Goal: Navigation & Orientation: Find specific page/section

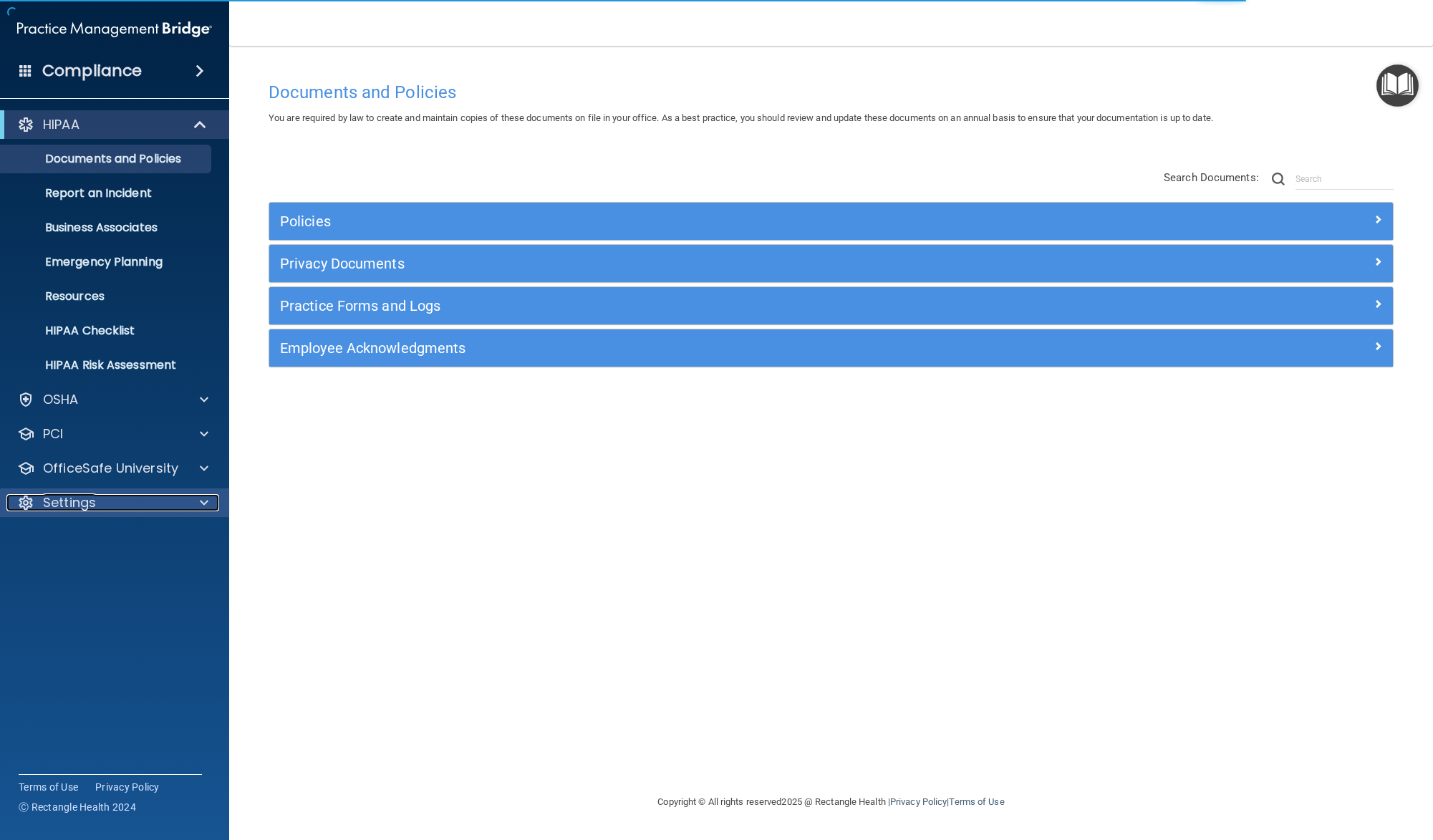
click at [53, 509] on p "Settings" at bounding box center [70, 502] width 53 height 17
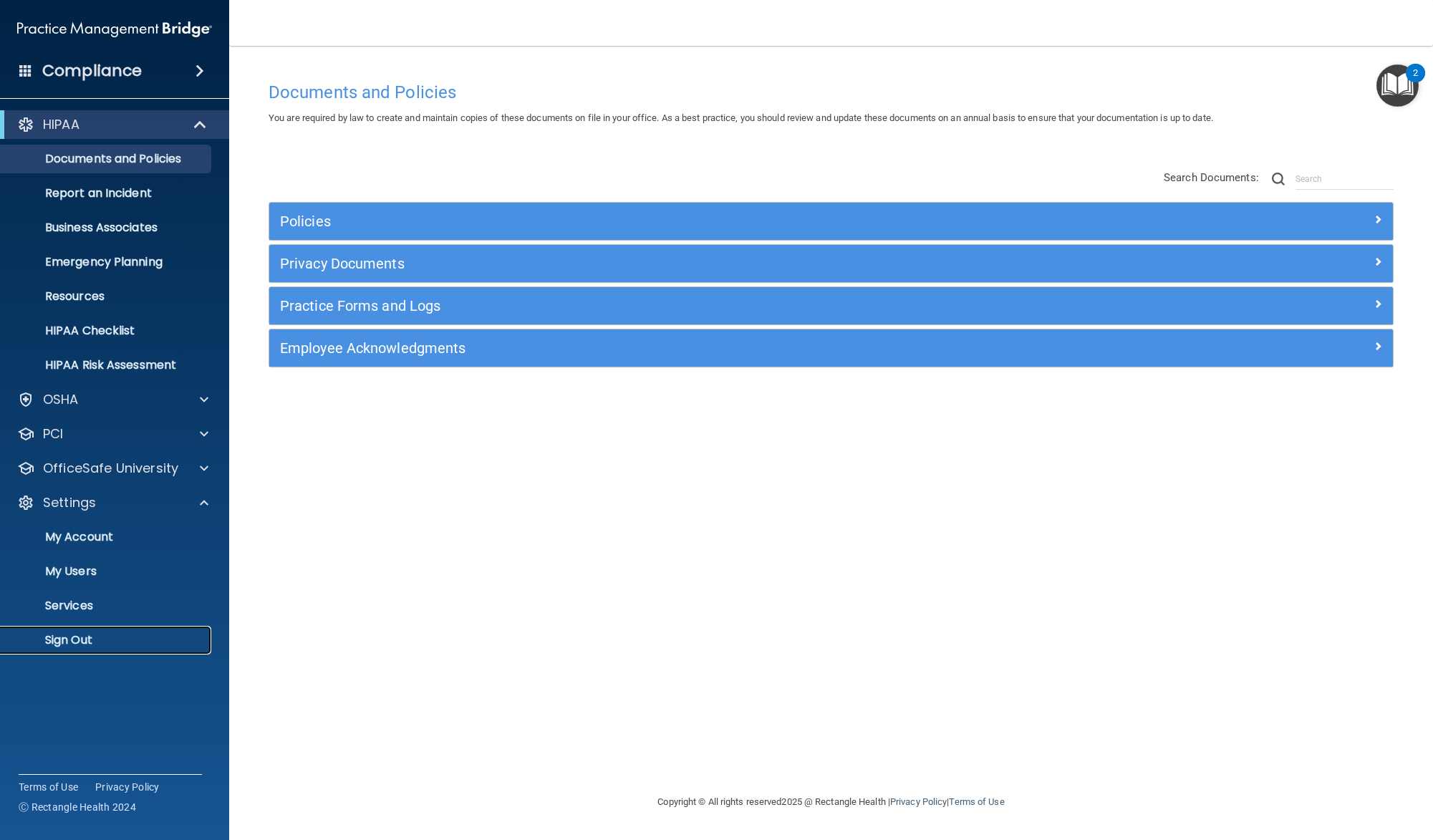
click at [84, 647] on p "Sign Out" at bounding box center [107, 640] width 195 height 14
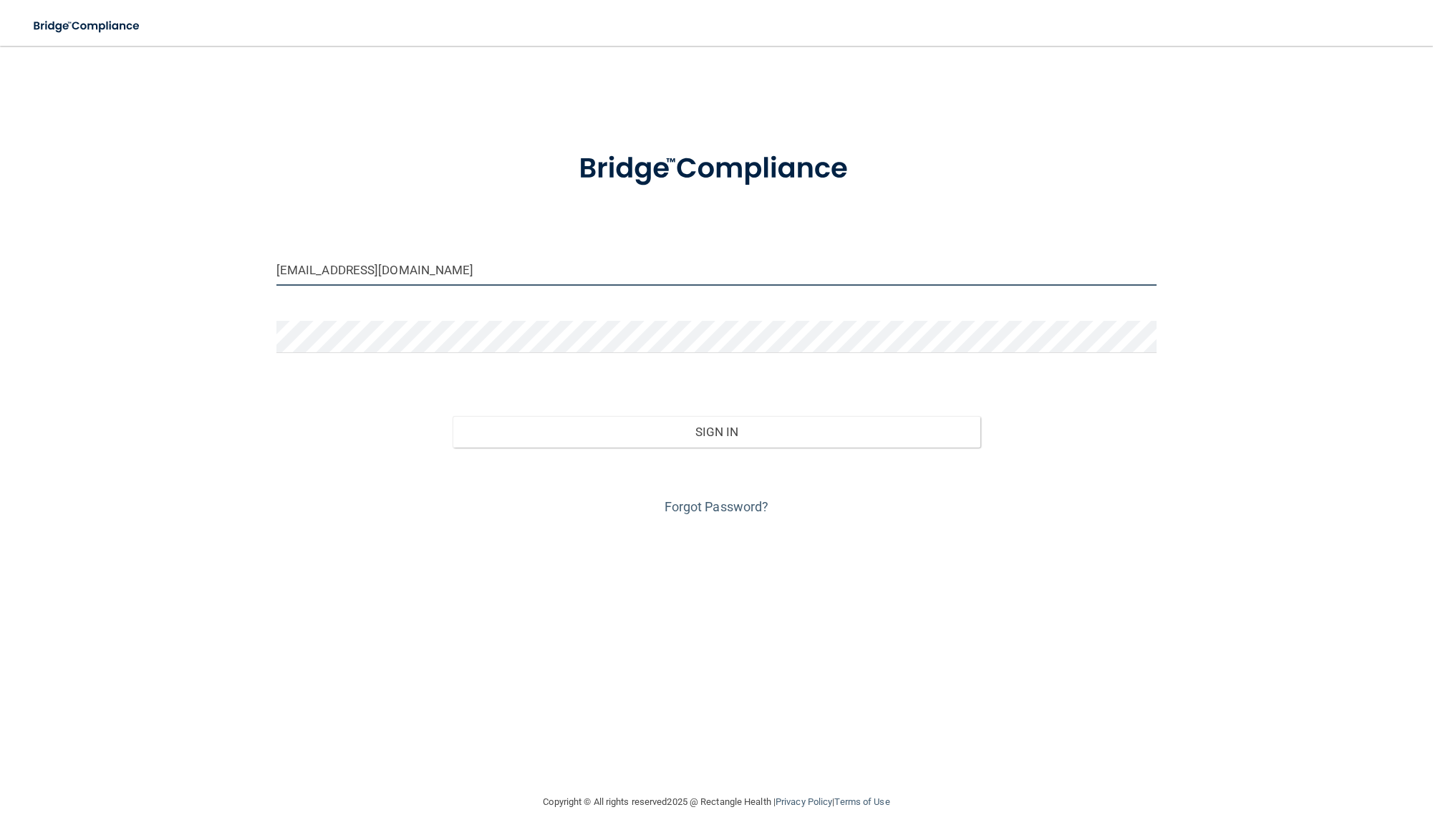
drag, startPoint x: 453, startPoint y: 275, endPoint x: 223, endPoint y: 256, distance: 230.8
click at [223, 256] on div "[EMAIL_ADDRESS][DOMAIN_NAME] Invalid email/password. You don't have permission …" at bounding box center [716, 419] width 1376 height 719
click at [480, 265] on input "[EMAIL_ADDRESS][DOMAIN_NAME]" at bounding box center [716, 270] width 880 height 32
drag, startPoint x: 480, startPoint y: 271, endPoint x: 255, endPoint y: 256, distance: 225.5
click at [255, 256] on div "[EMAIL_ADDRESS][DOMAIN_NAME] Invalid email/password. You don't have permission …" at bounding box center [716, 419] width 1376 height 719
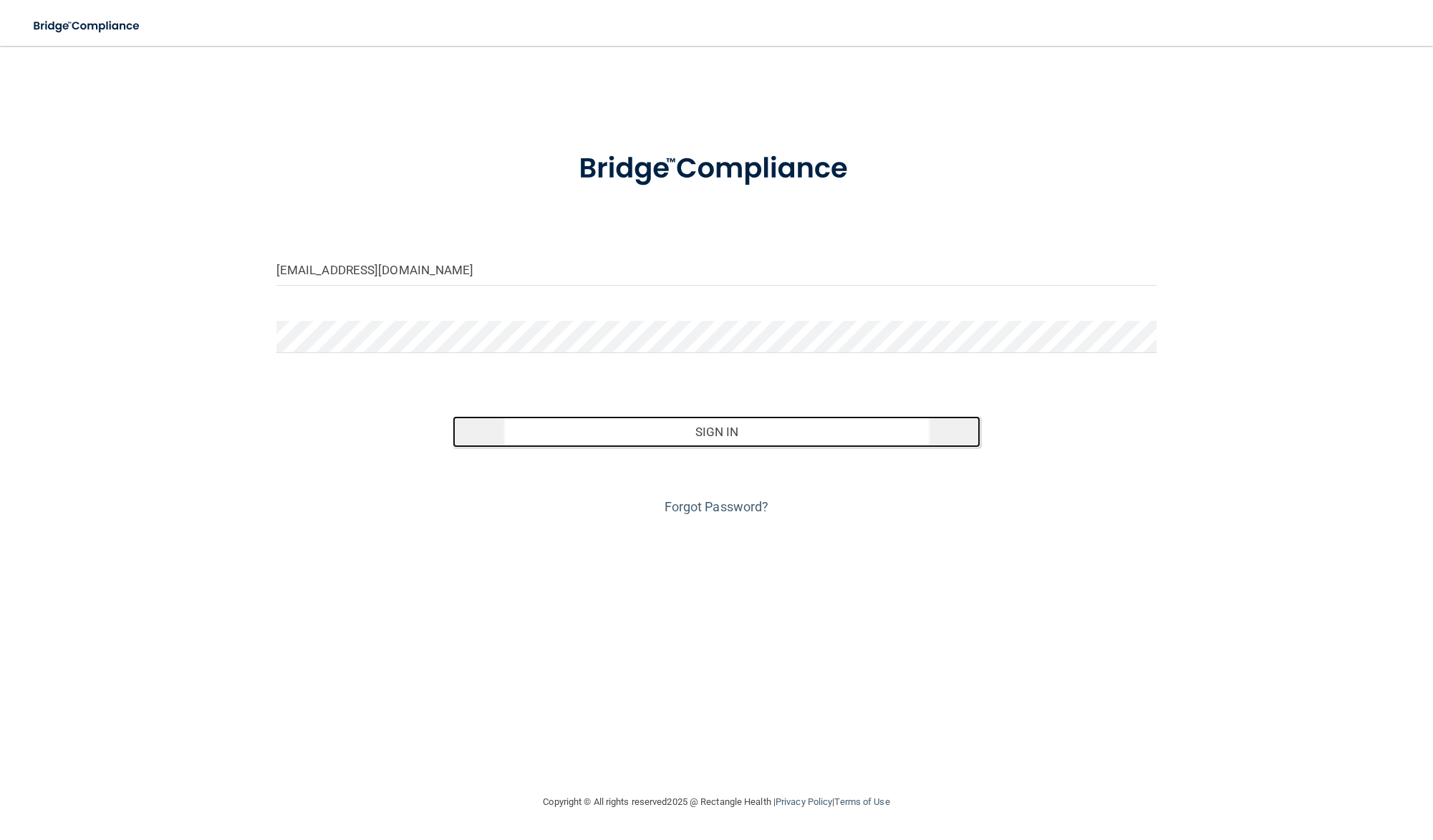
click at [718, 434] on button "Sign In" at bounding box center [717, 431] width 529 height 31
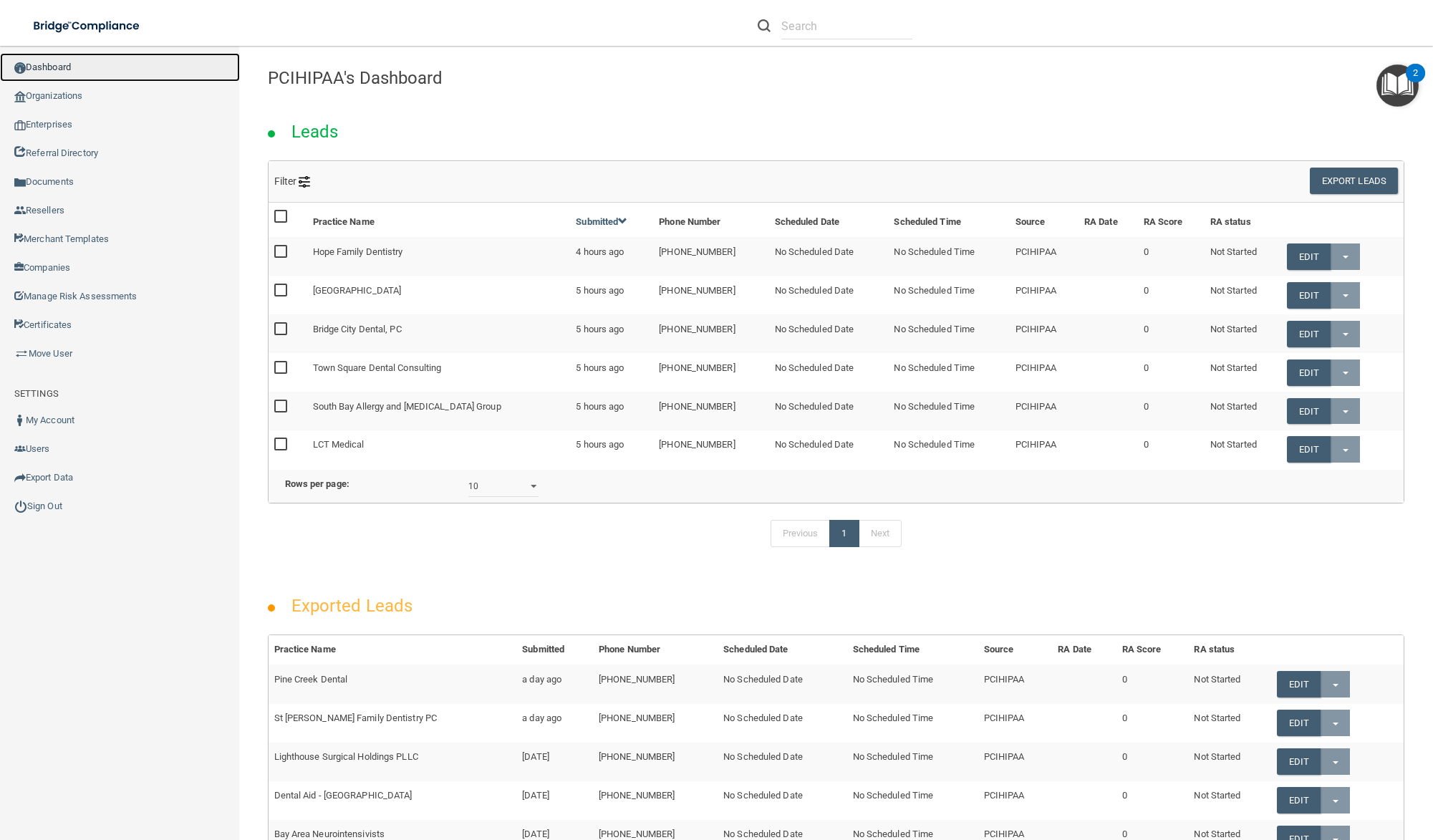
click at [29, 73] on link "Dashboard" at bounding box center [120, 67] width 240 height 29
click at [98, 95] on link "Organizations" at bounding box center [120, 96] width 240 height 29
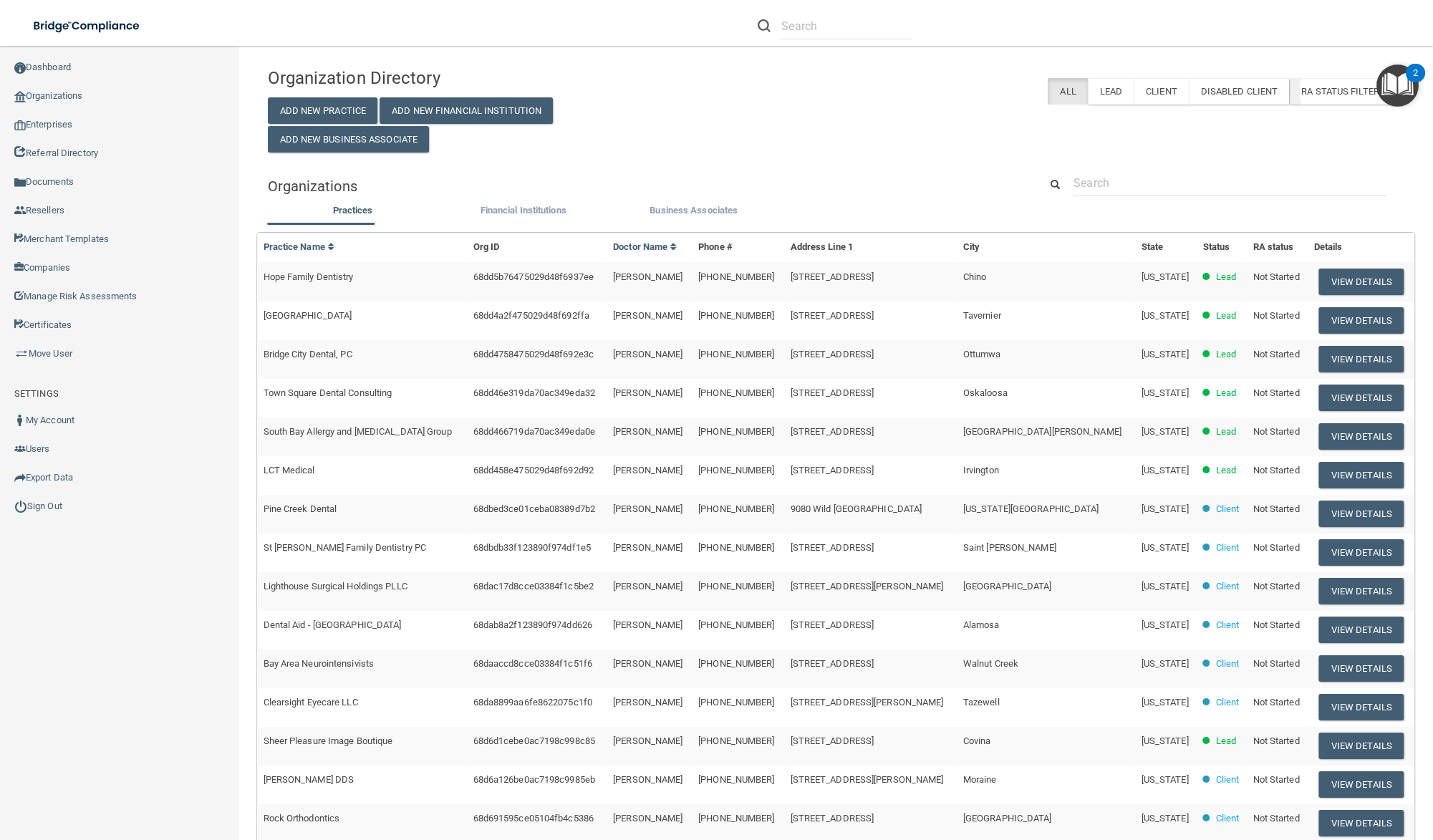
click at [1329, 96] on span "RA Status Filter" at bounding box center [1347, 91] width 92 height 10
click at [1133, 25] on div at bounding box center [1015, 26] width 557 height 51
click at [147, 267] on link "Companies" at bounding box center [120, 268] width 240 height 29
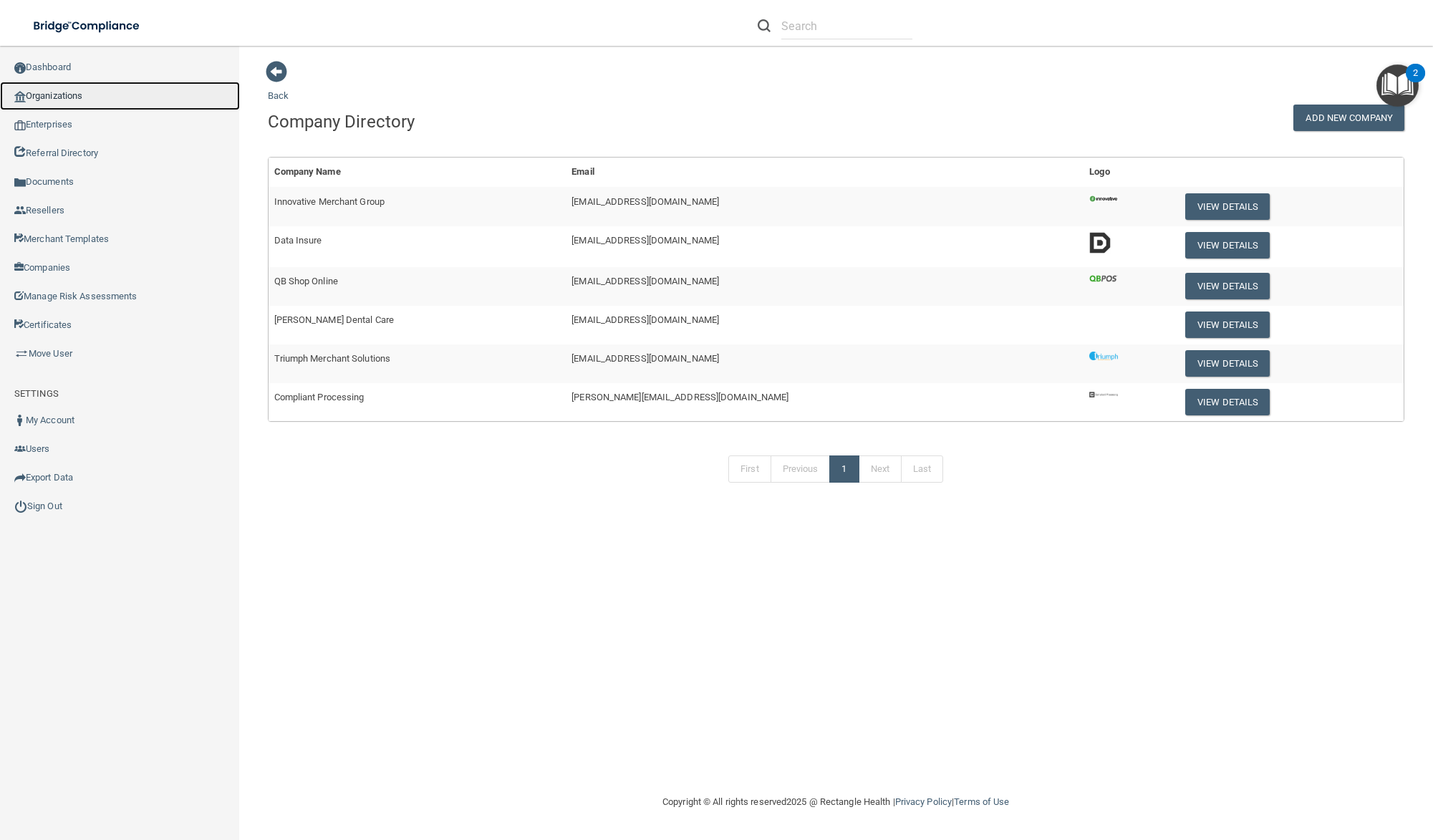
click at [84, 94] on link "Organizations" at bounding box center [120, 96] width 240 height 29
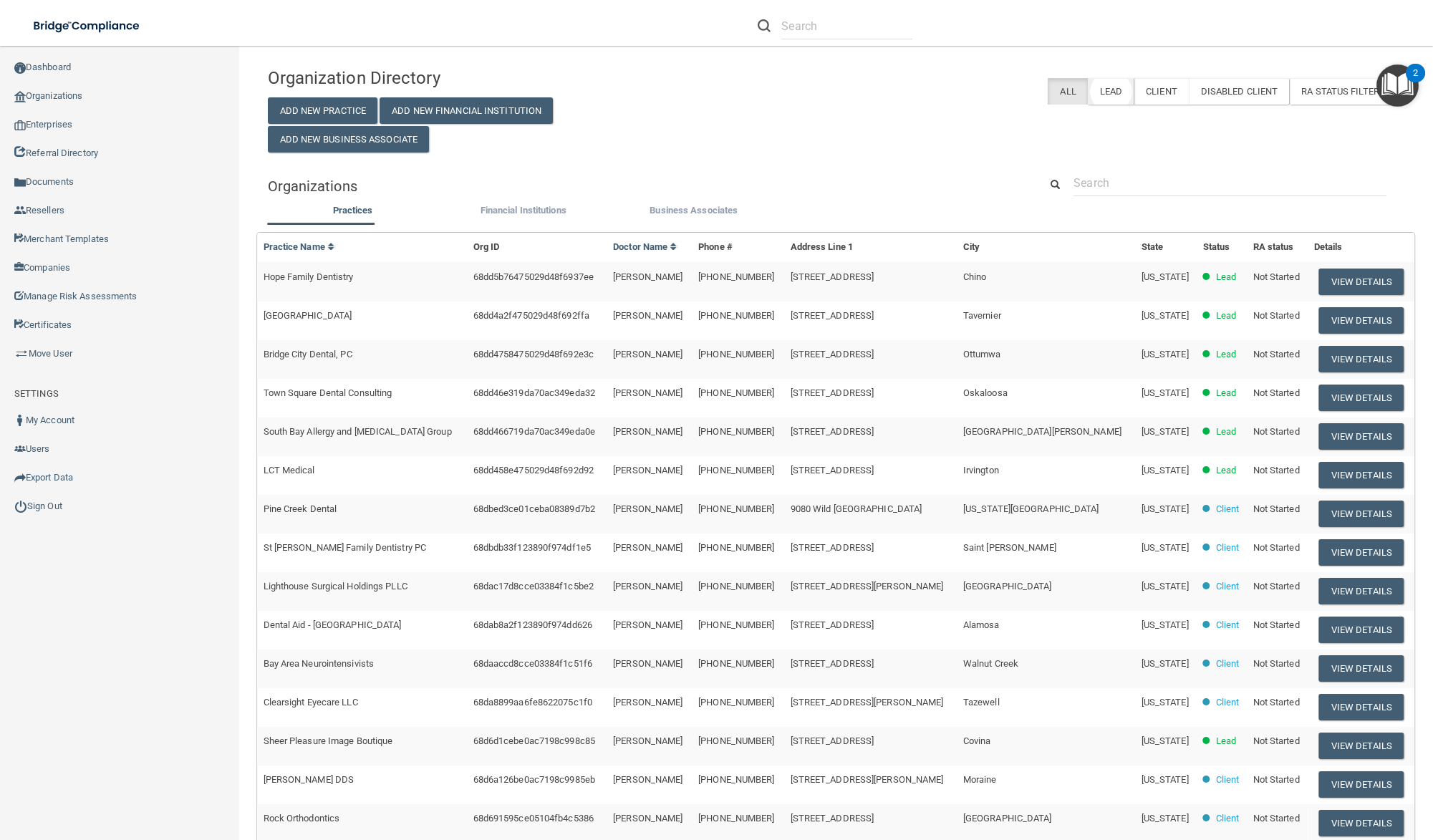
click at [1094, 92] on label "Lead" at bounding box center [1110, 91] width 46 height 27
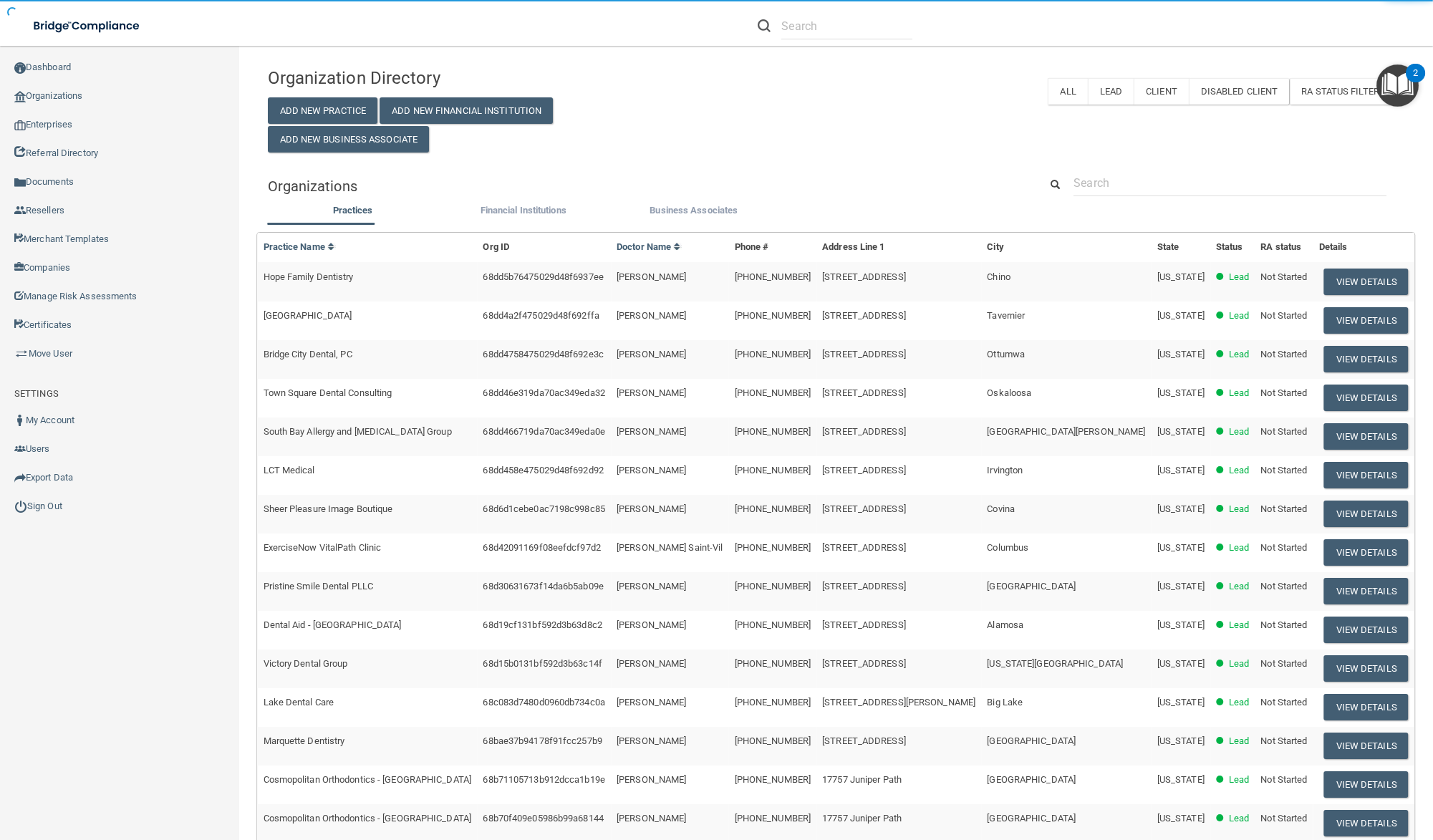
click at [1142, 90] on label "Client" at bounding box center [1162, 91] width 55 height 27
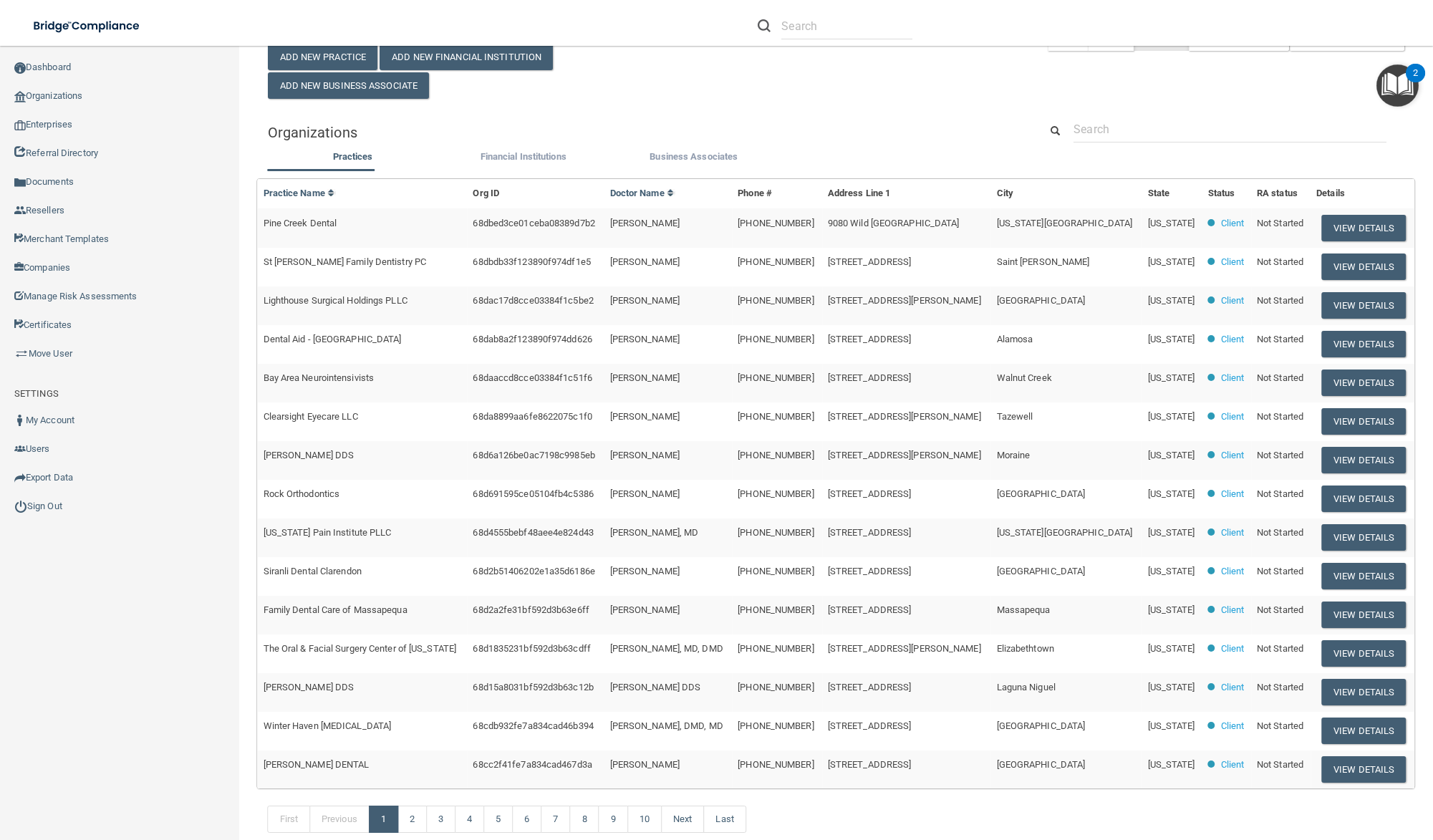
scroll to position [104, 0]
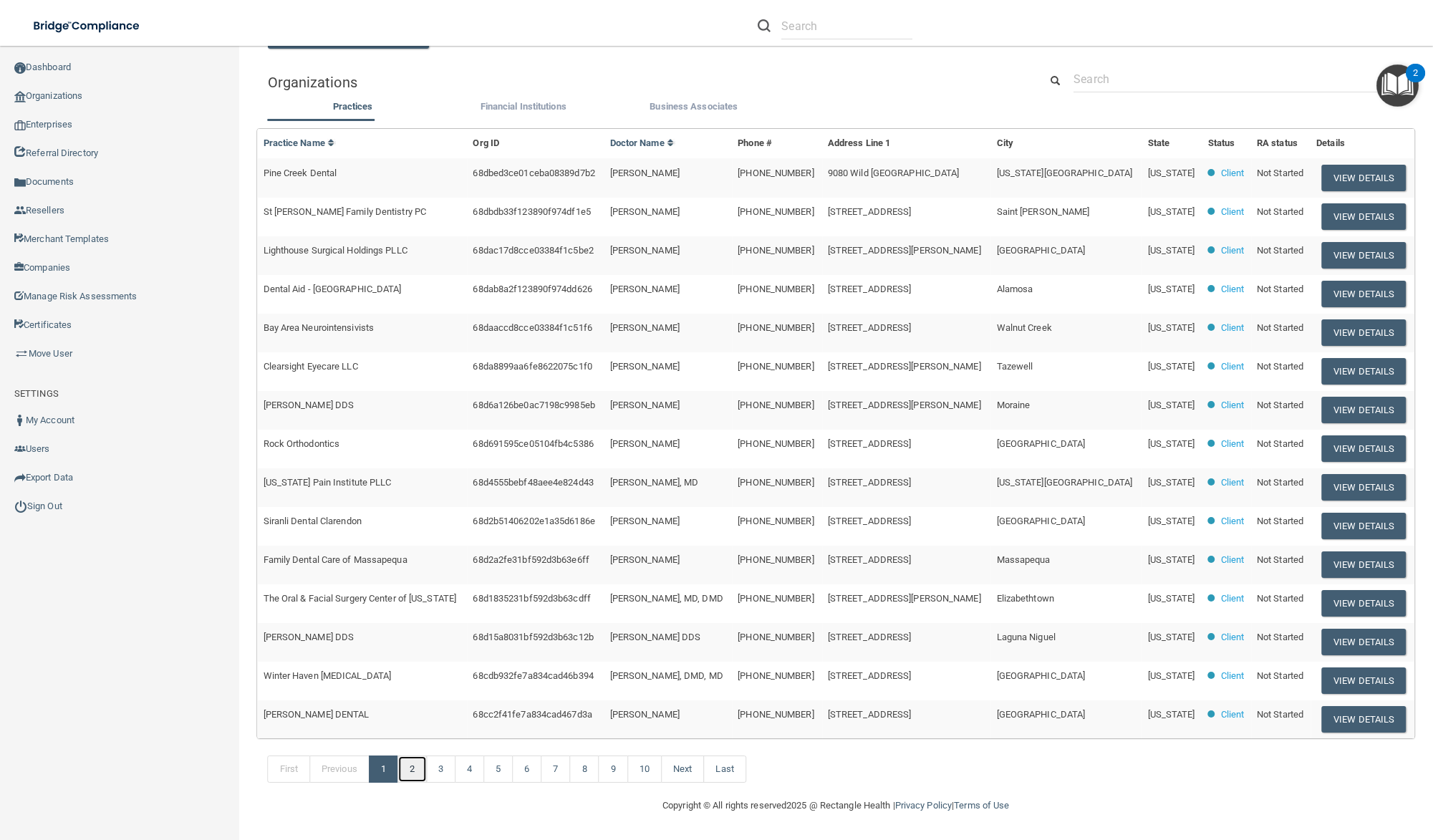
click at [411, 773] on link "2" at bounding box center [412, 769] width 30 height 27
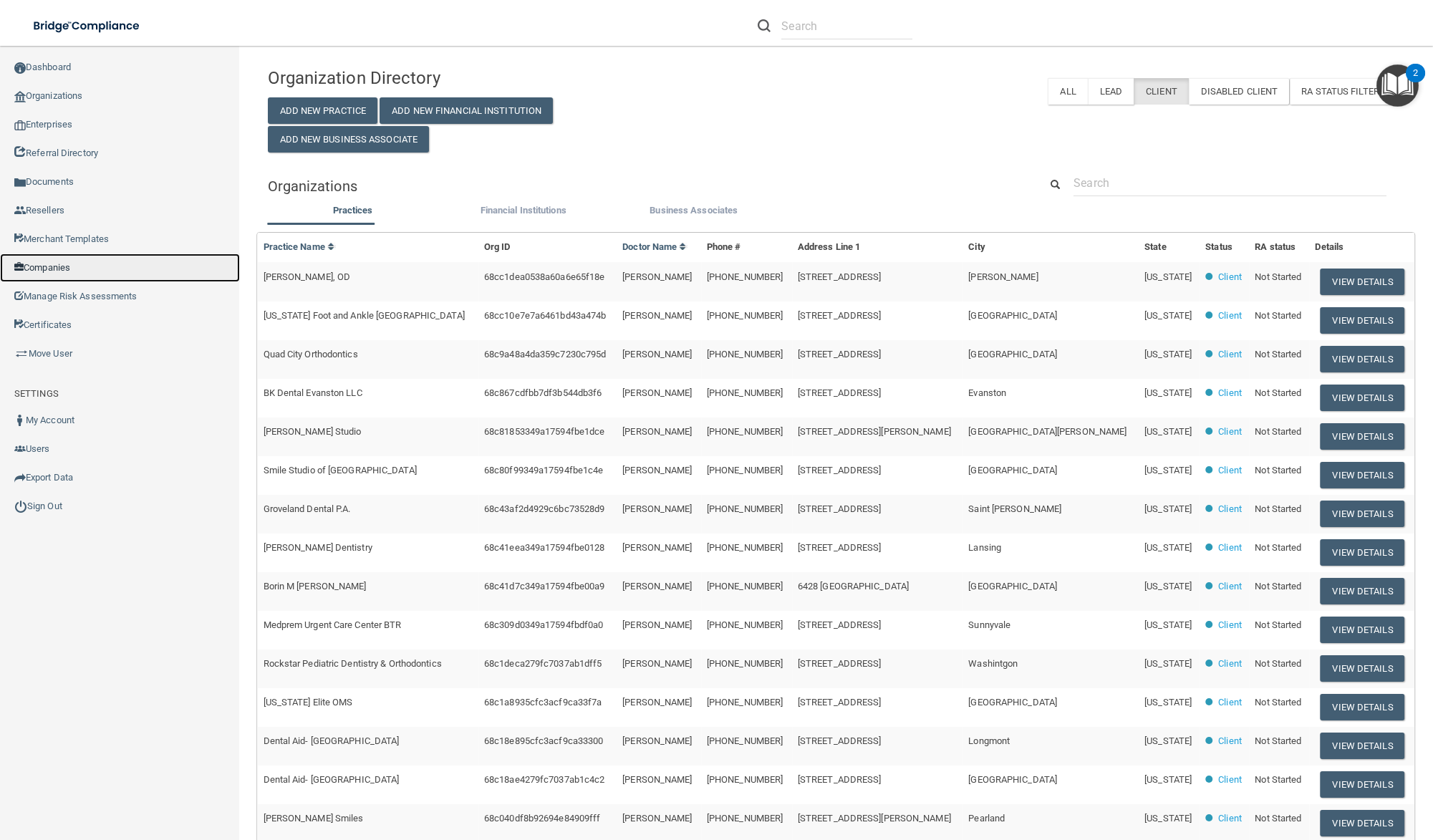
click at [136, 267] on link "Companies" at bounding box center [120, 268] width 240 height 29
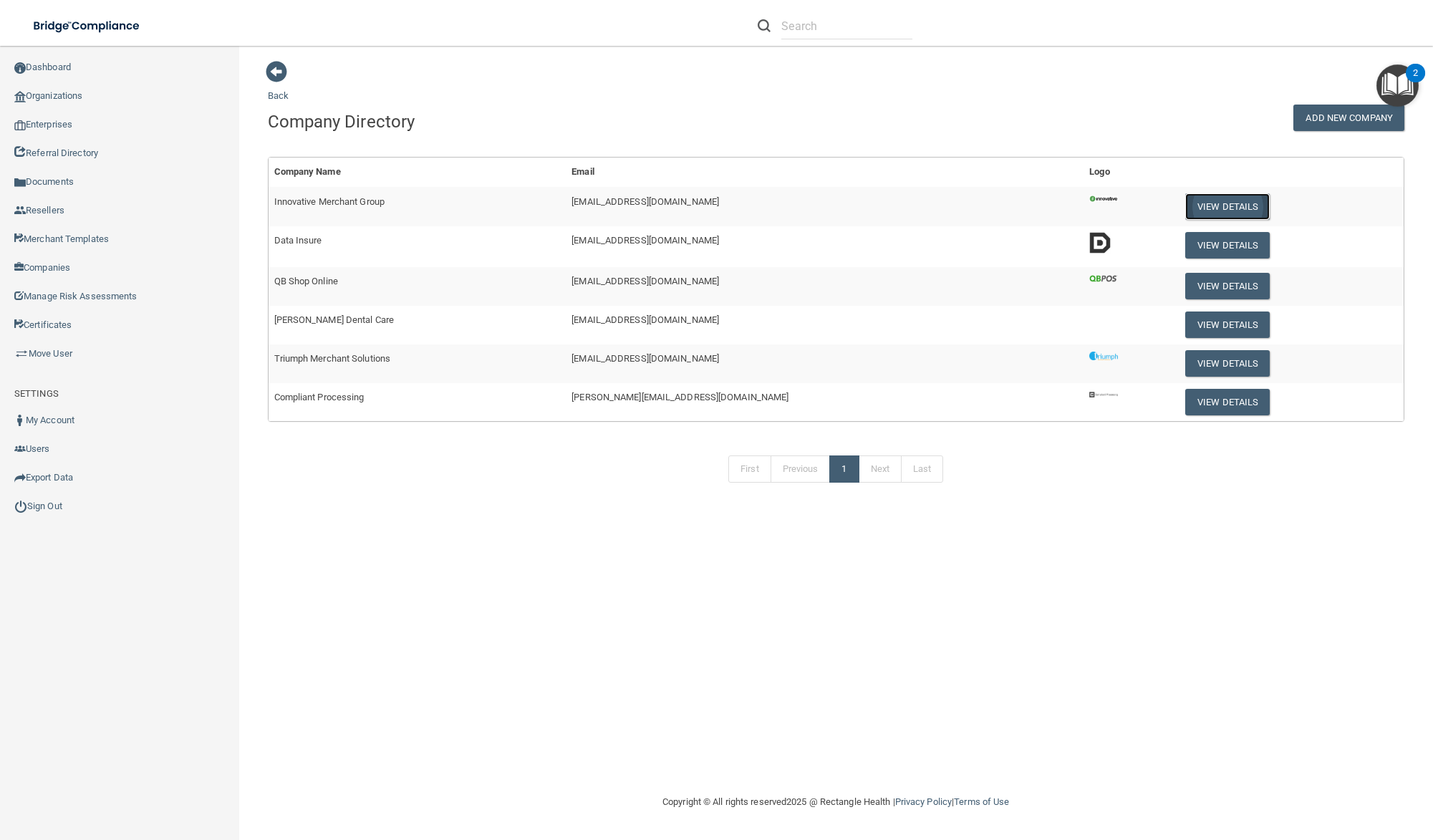
click at [1190, 204] on button "View Details" at bounding box center [1227, 206] width 84 height 27
click at [74, 123] on link "Enterprises" at bounding box center [120, 124] width 240 height 29
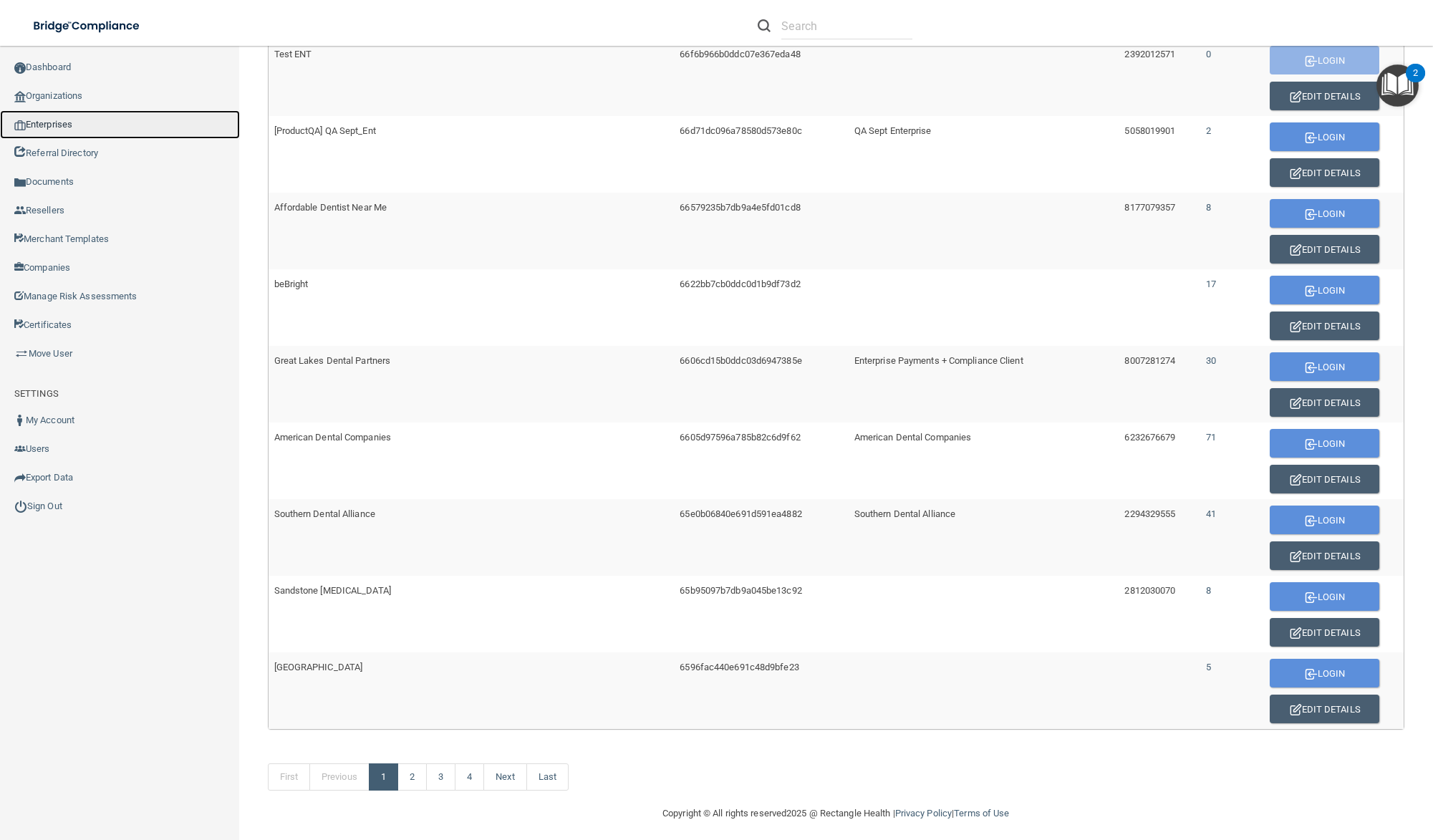
scroll to position [629, 0]
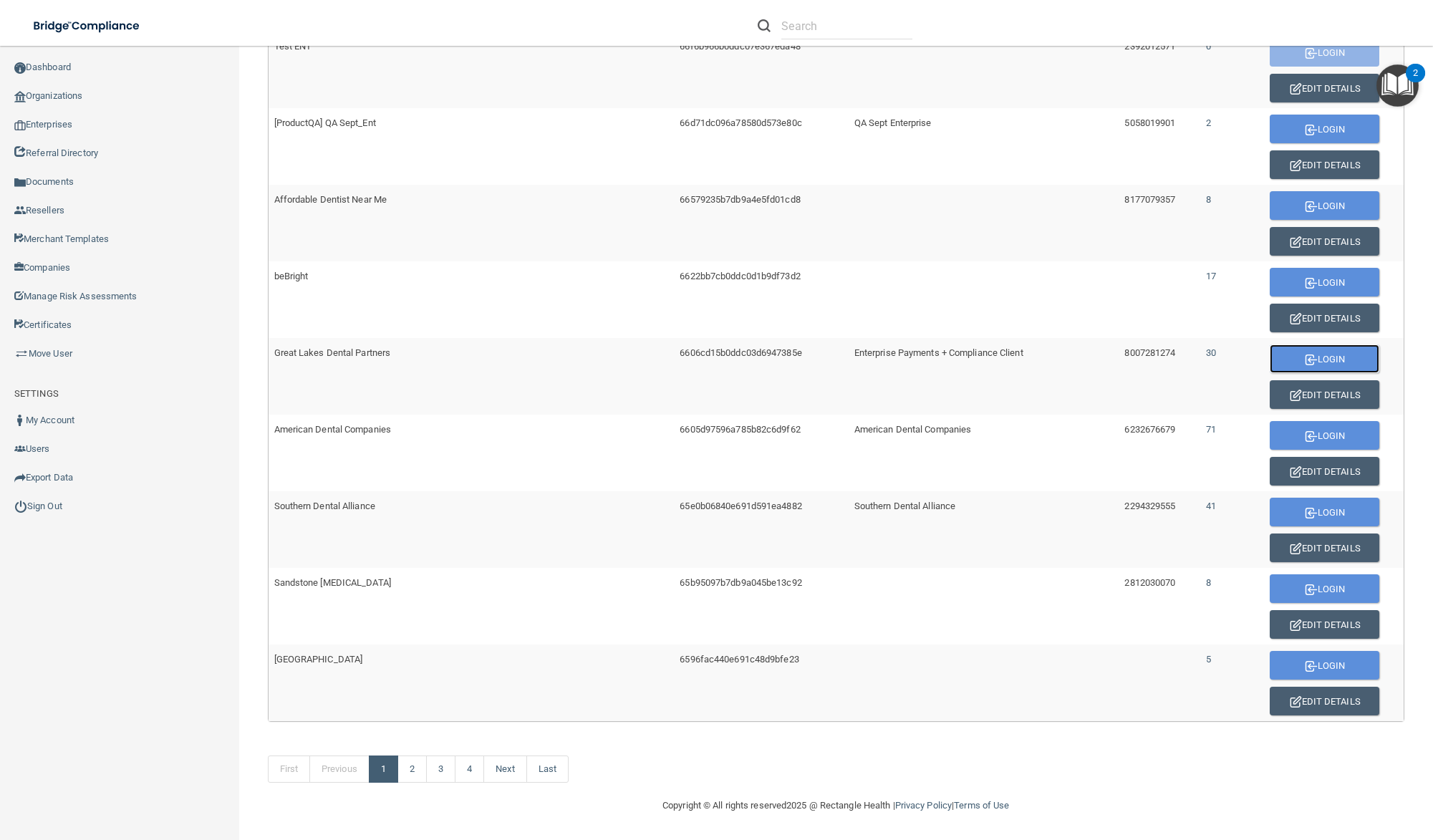
click at [1328, 358] on button "Login" at bounding box center [1325, 359] width 109 height 29
click at [413, 769] on link "2" at bounding box center [412, 769] width 30 height 27
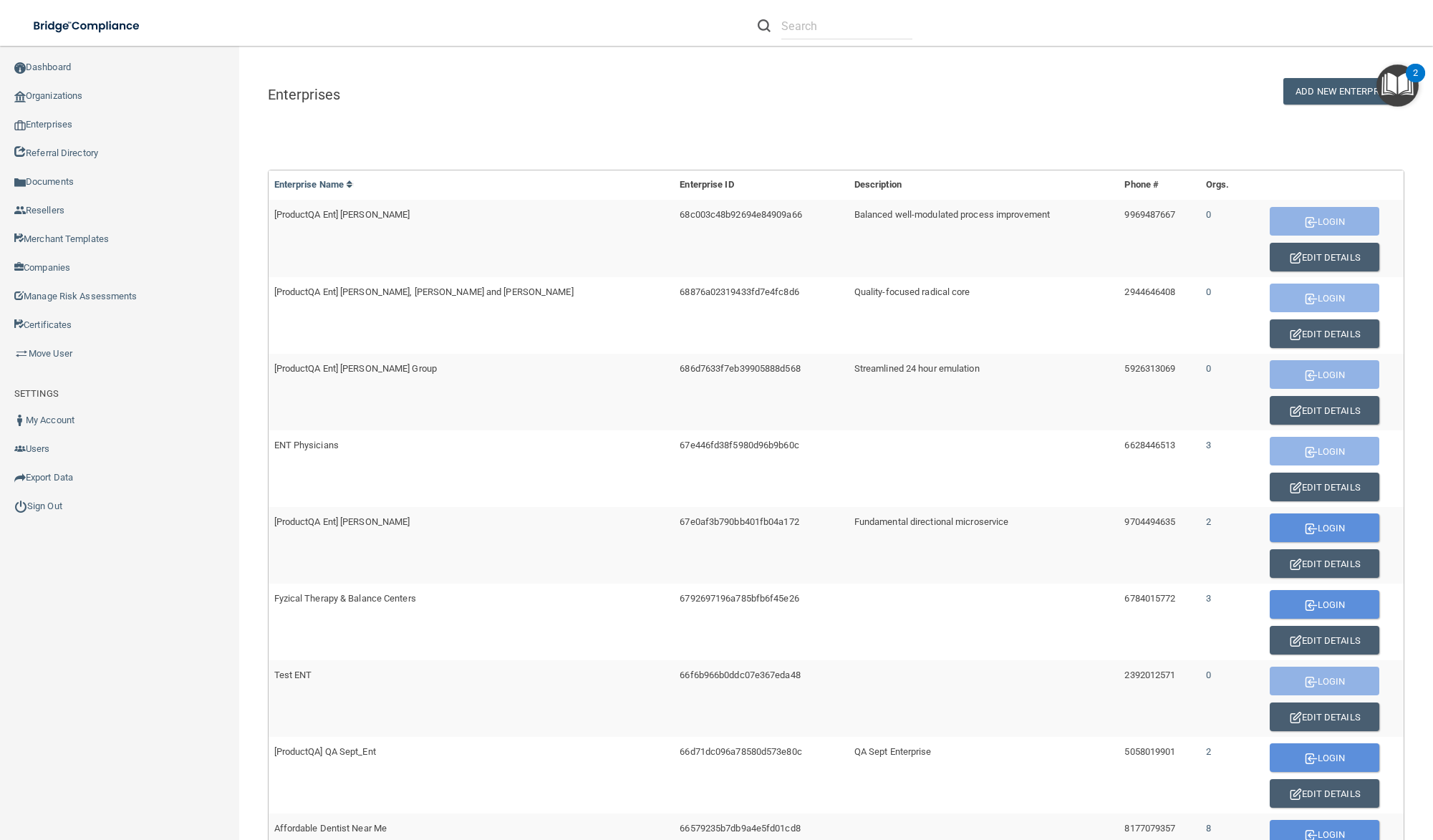
scroll to position [629, 0]
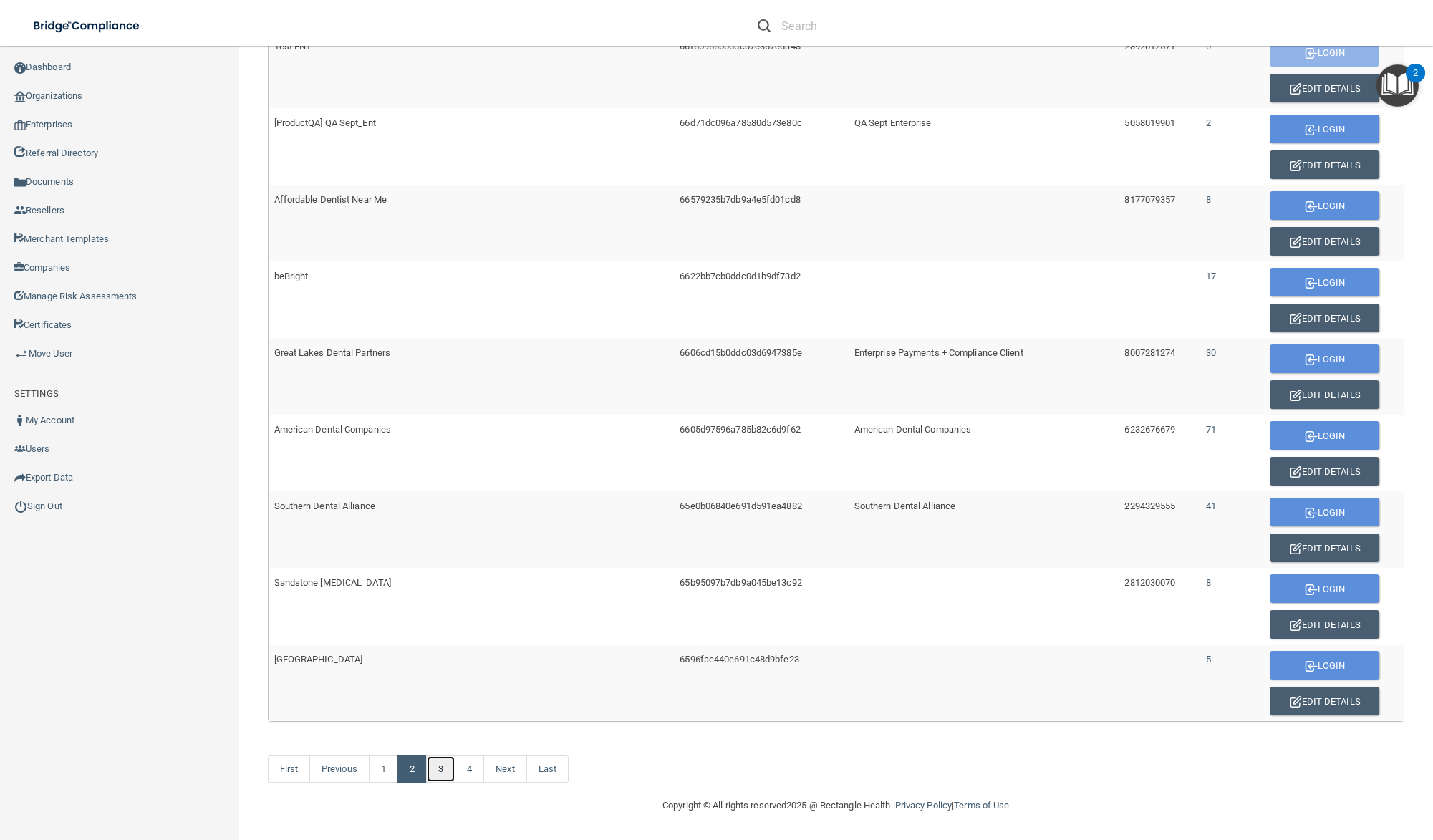
click at [439, 776] on link "3" at bounding box center [441, 769] width 30 height 27
click at [467, 769] on link "4" at bounding box center [469, 769] width 30 height 27
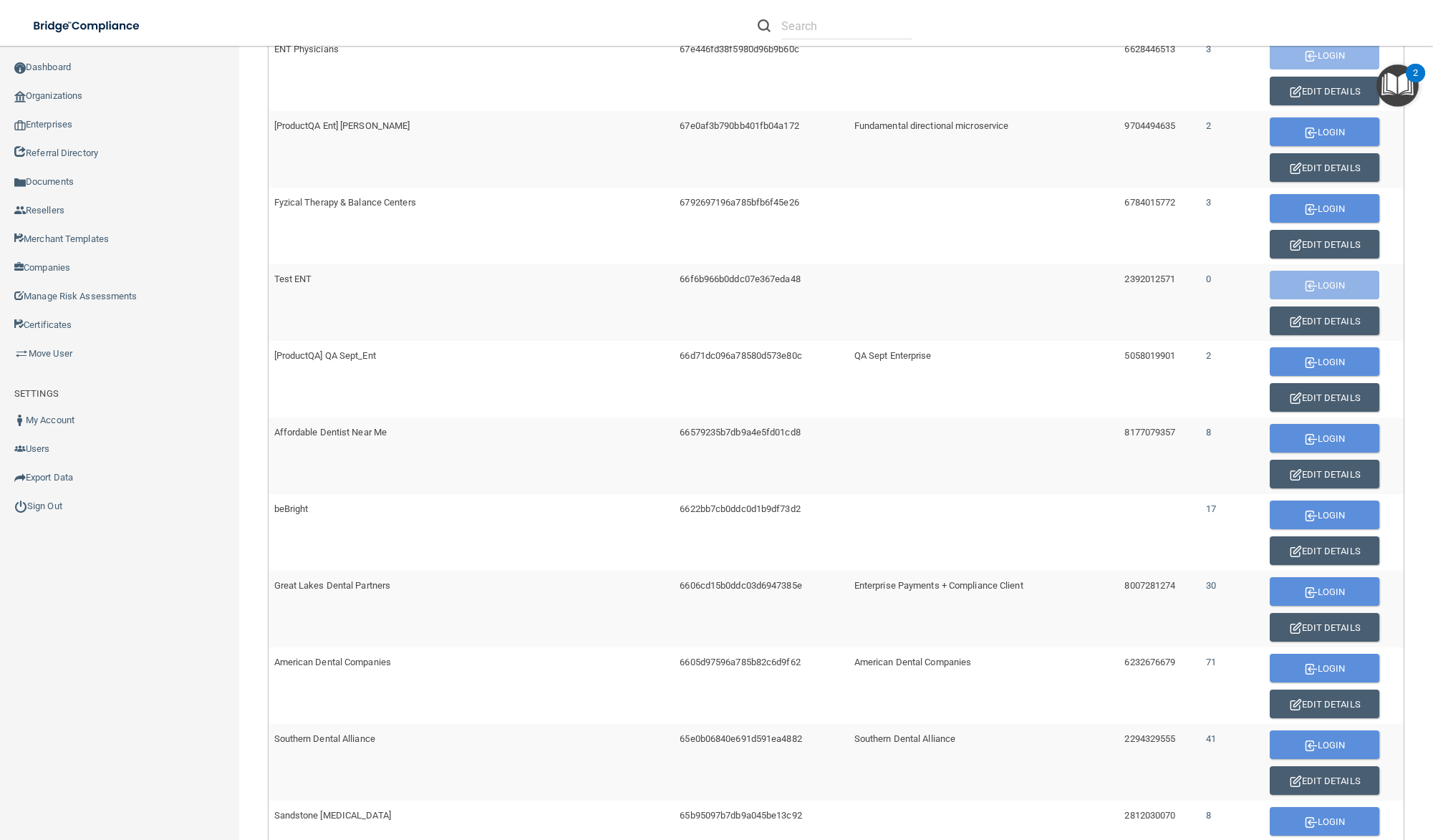
scroll to position [629, 0]
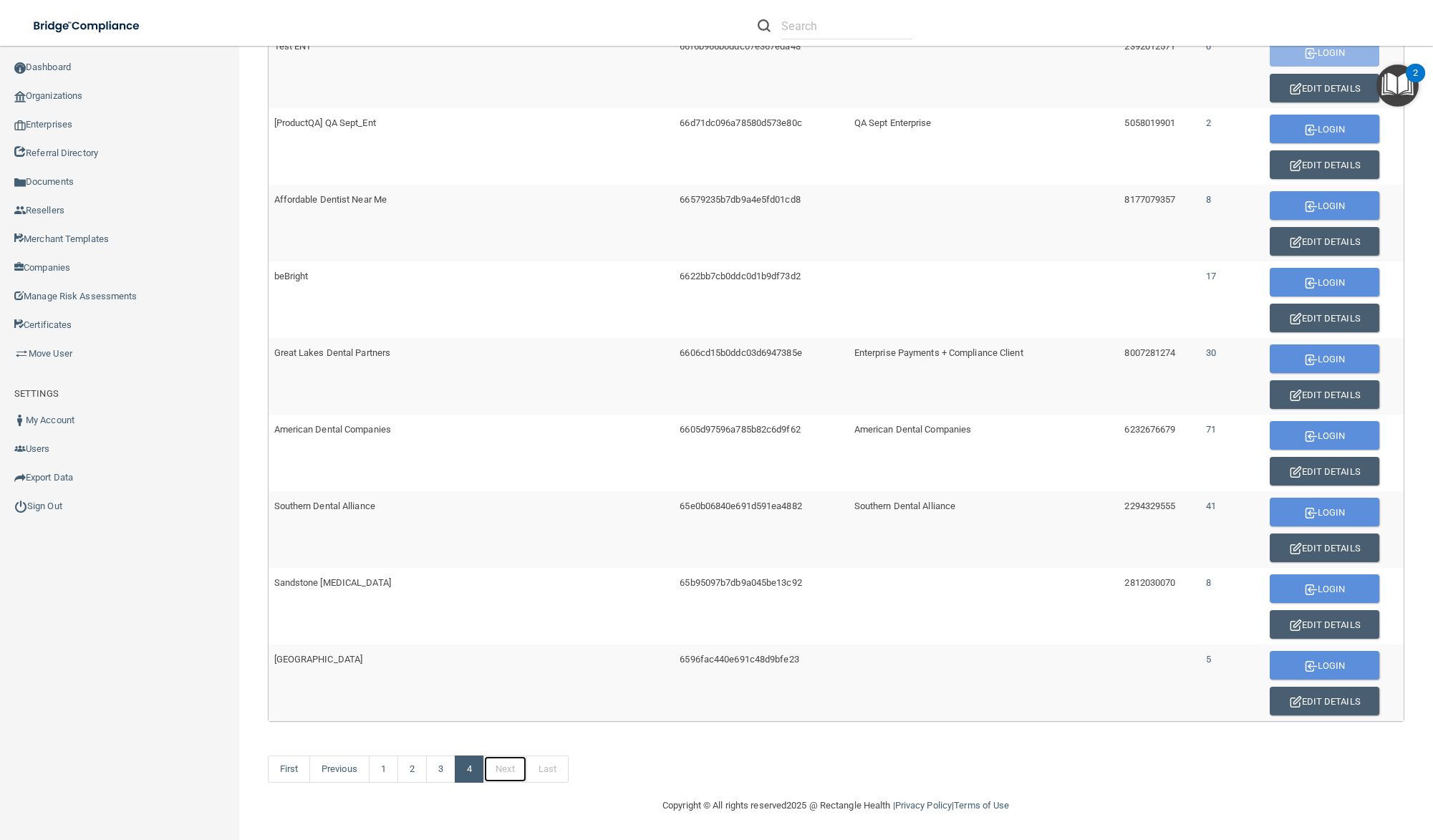
click at [501, 774] on link "Next" at bounding box center [505, 769] width 43 height 27
click at [446, 773] on link "3" at bounding box center [441, 769] width 30 height 27
click at [412, 775] on link "2" at bounding box center [412, 769] width 30 height 27
click at [382, 774] on link "1" at bounding box center [383, 769] width 30 height 27
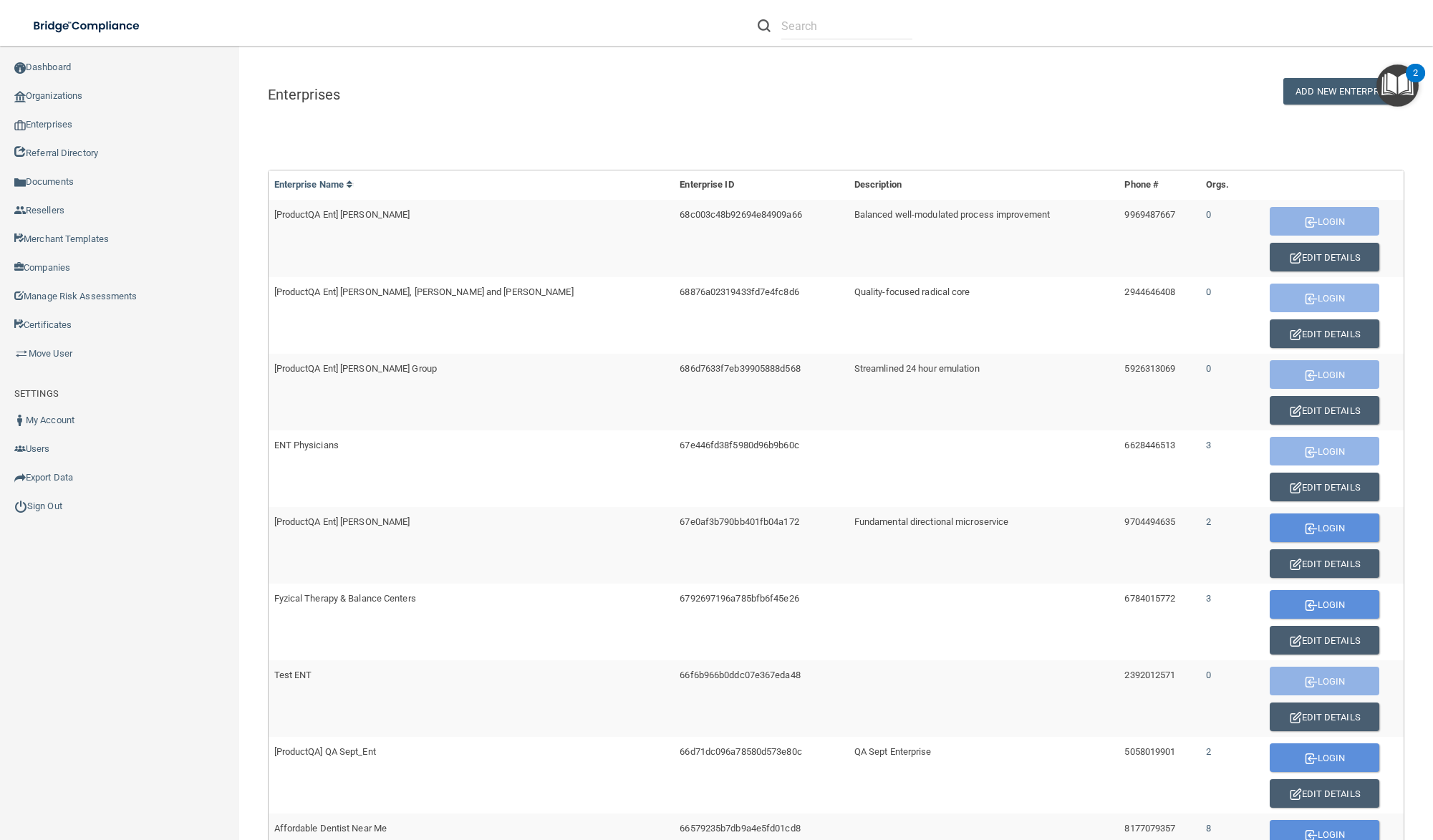
scroll to position [629, 0]
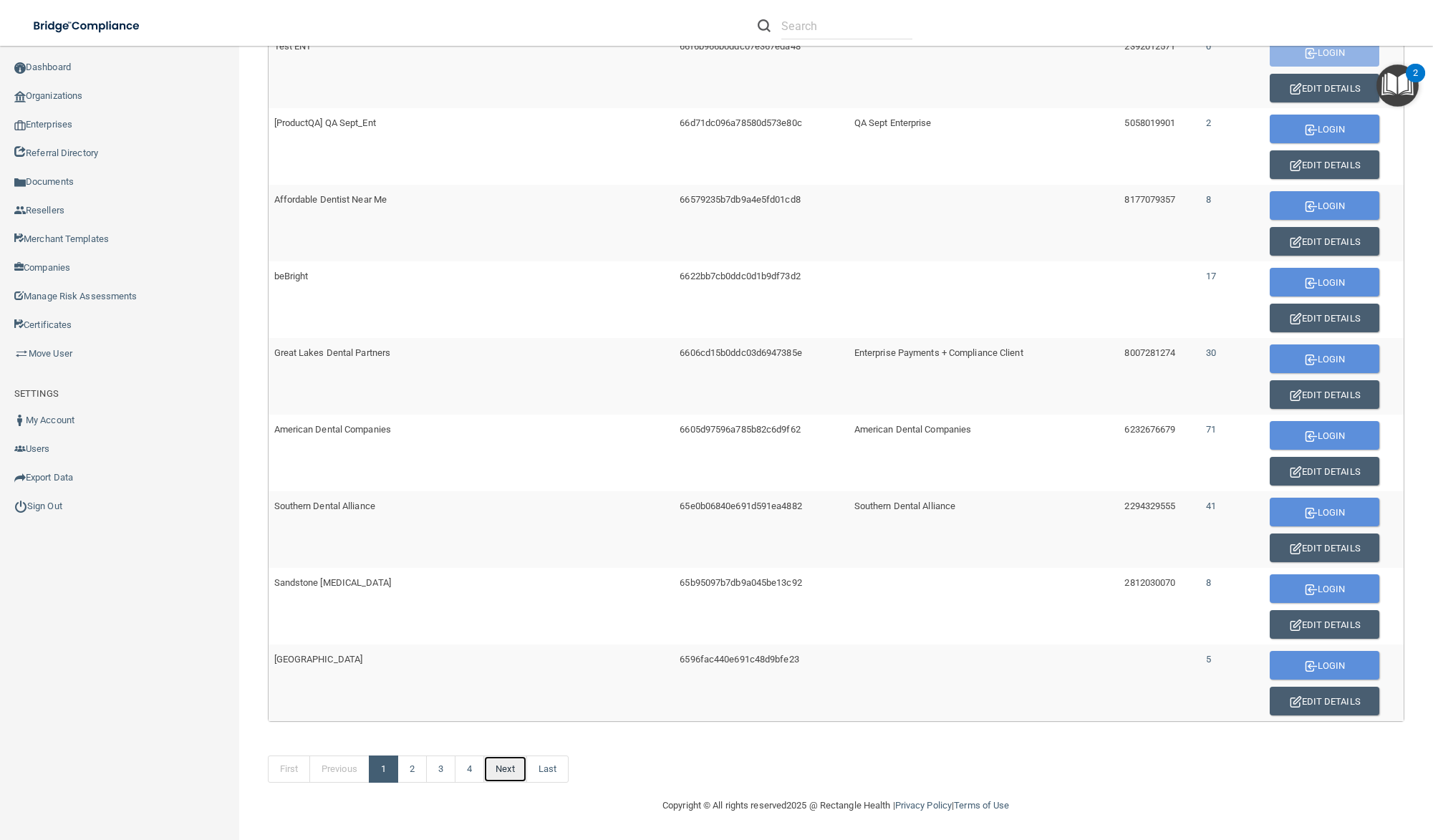
click at [519, 763] on link "Next" at bounding box center [505, 769] width 43 height 27
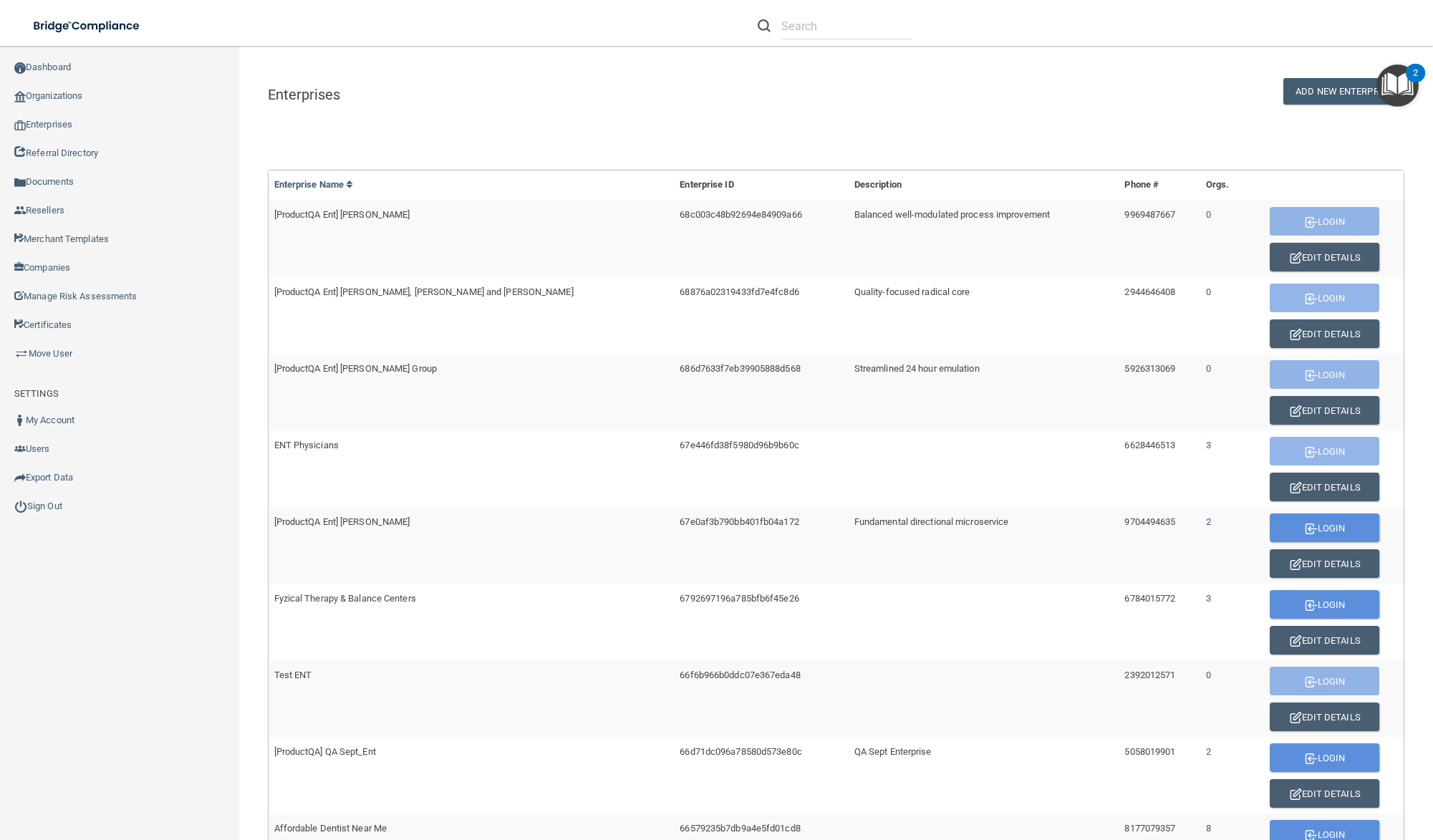
click at [1200, 181] on th "Orgs." at bounding box center [1223, 185] width 45 height 30
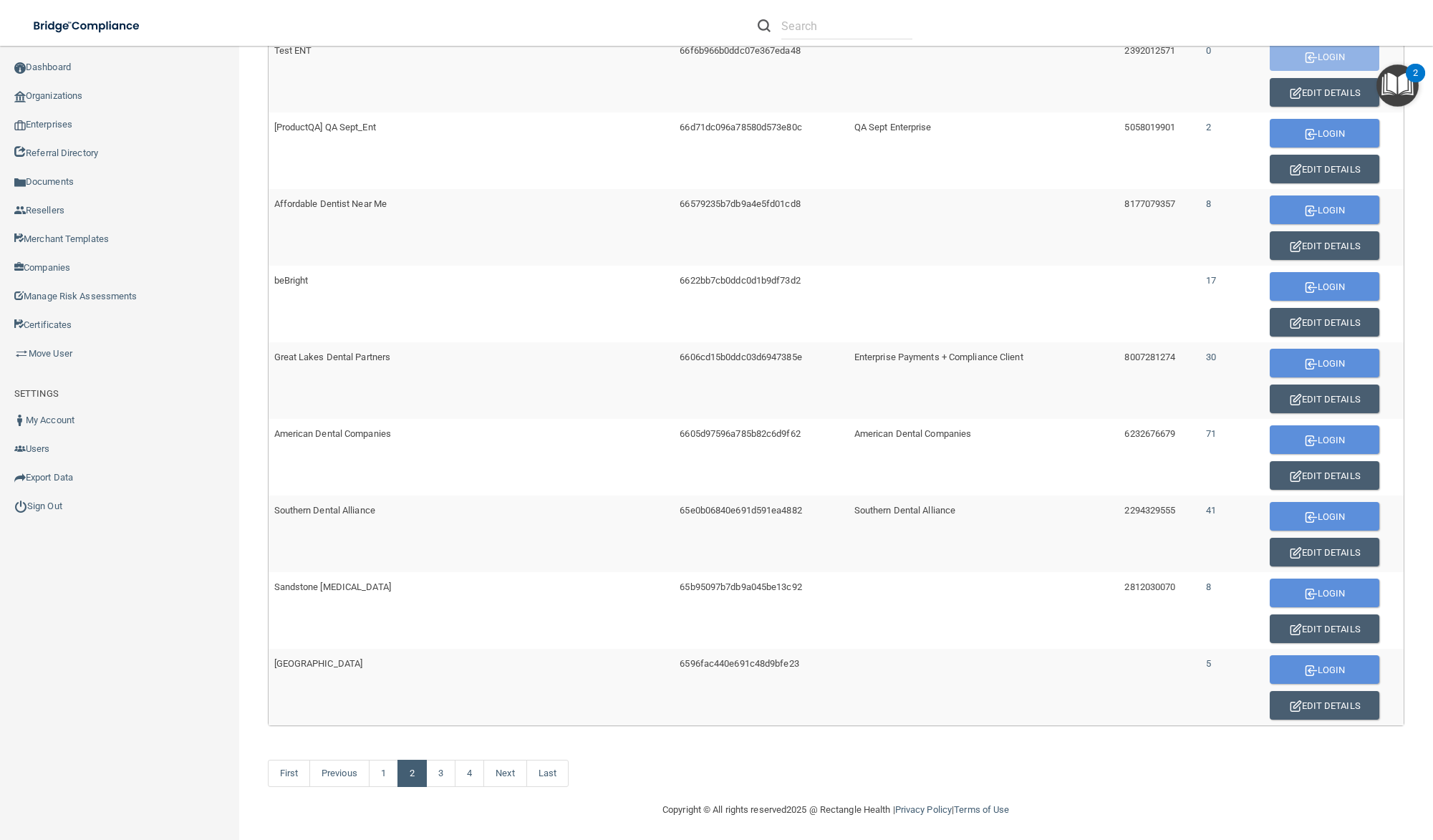
scroll to position [629, 0]
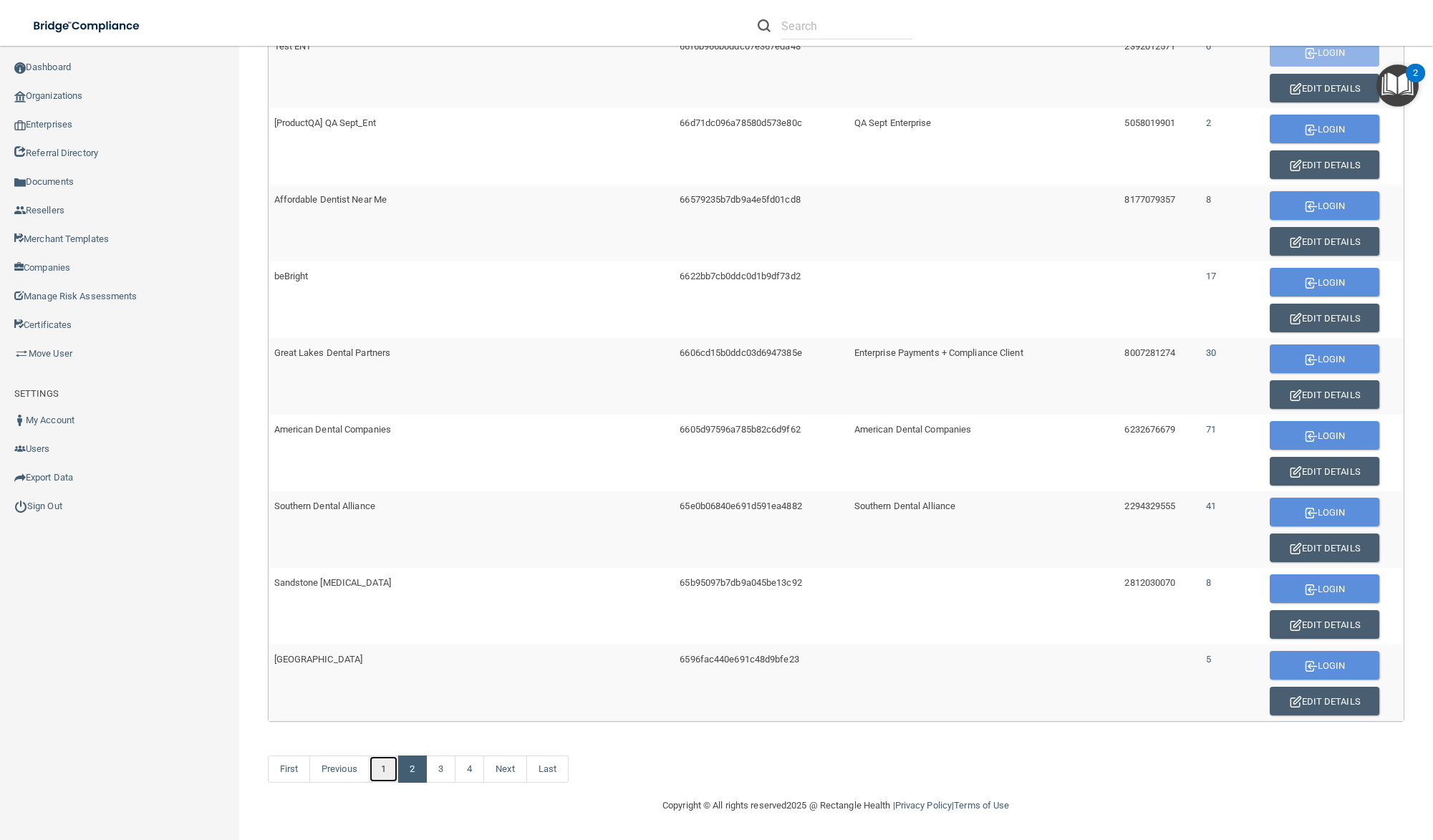
click at [388, 770] on link "1" at bounding box center [383, 769] width 30 height 27
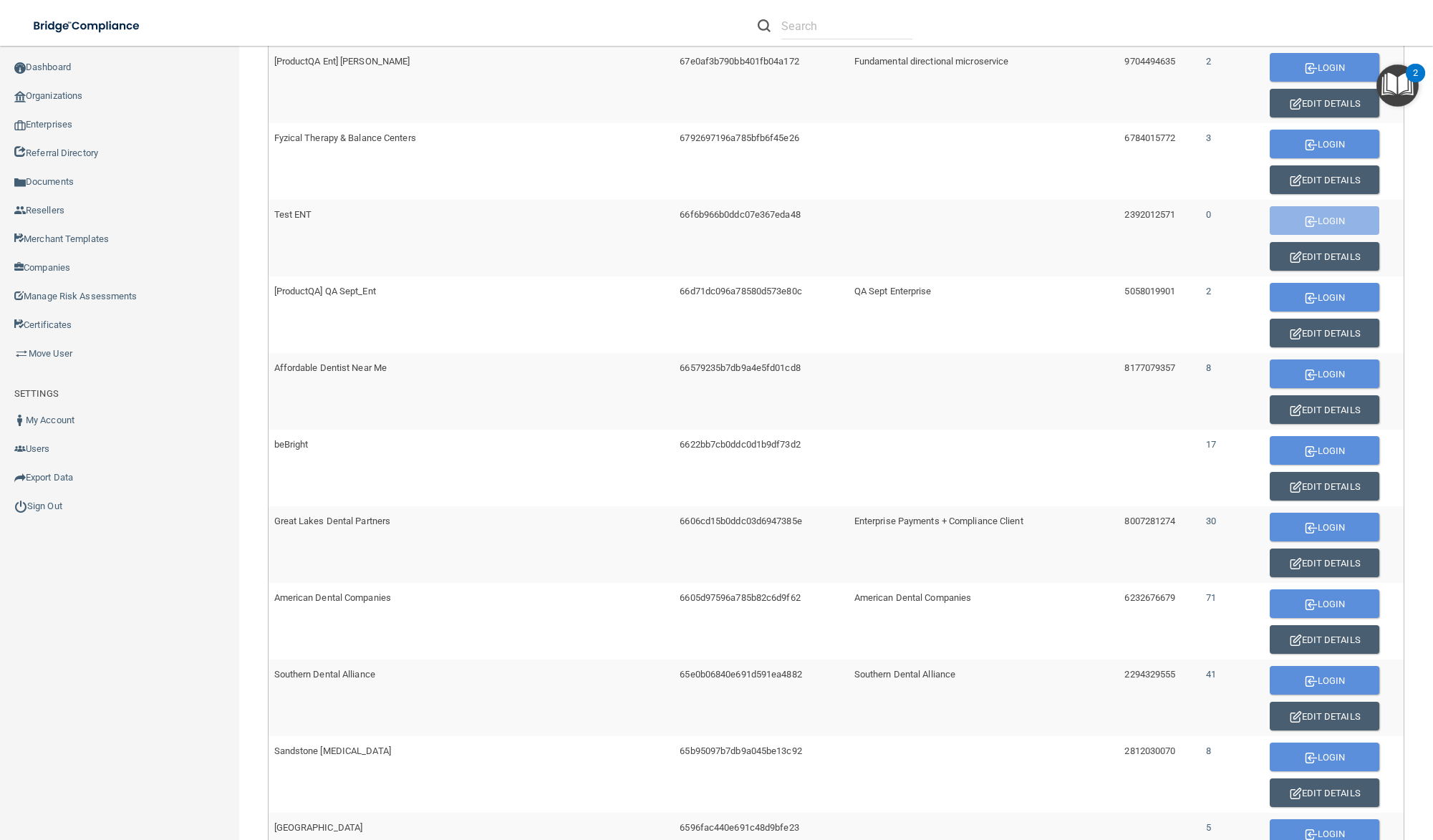
scroll to position [629, 0]
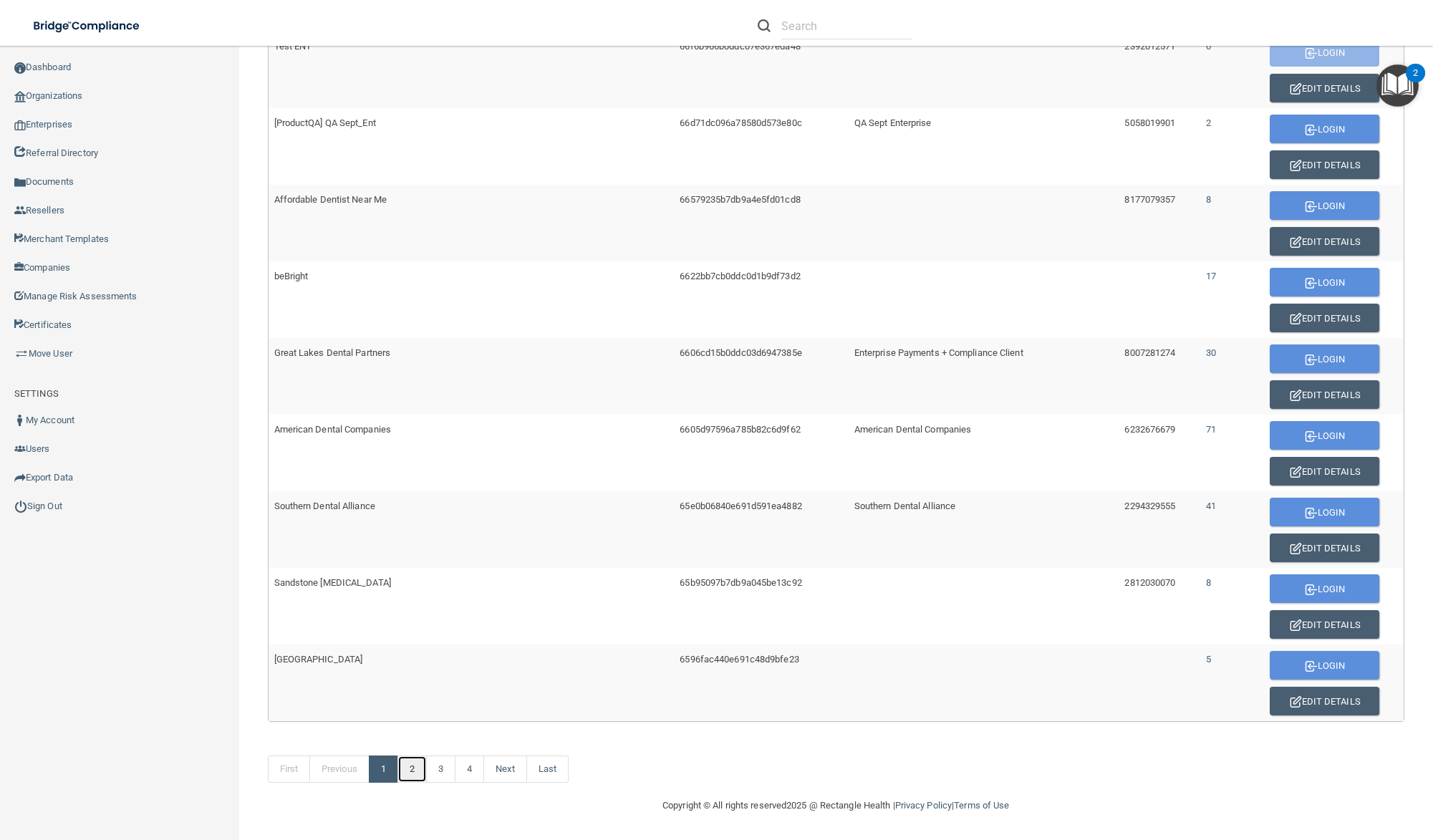
click at [411, 770] on link "2" at bounding box center [412, 769] width 30 height 27
click at [447, 772] on link "3" at bounding box center [441, 769] width 30 height 27
click at [472, 778] on link "4" at bounding box center [469, 769] width 30 height 27
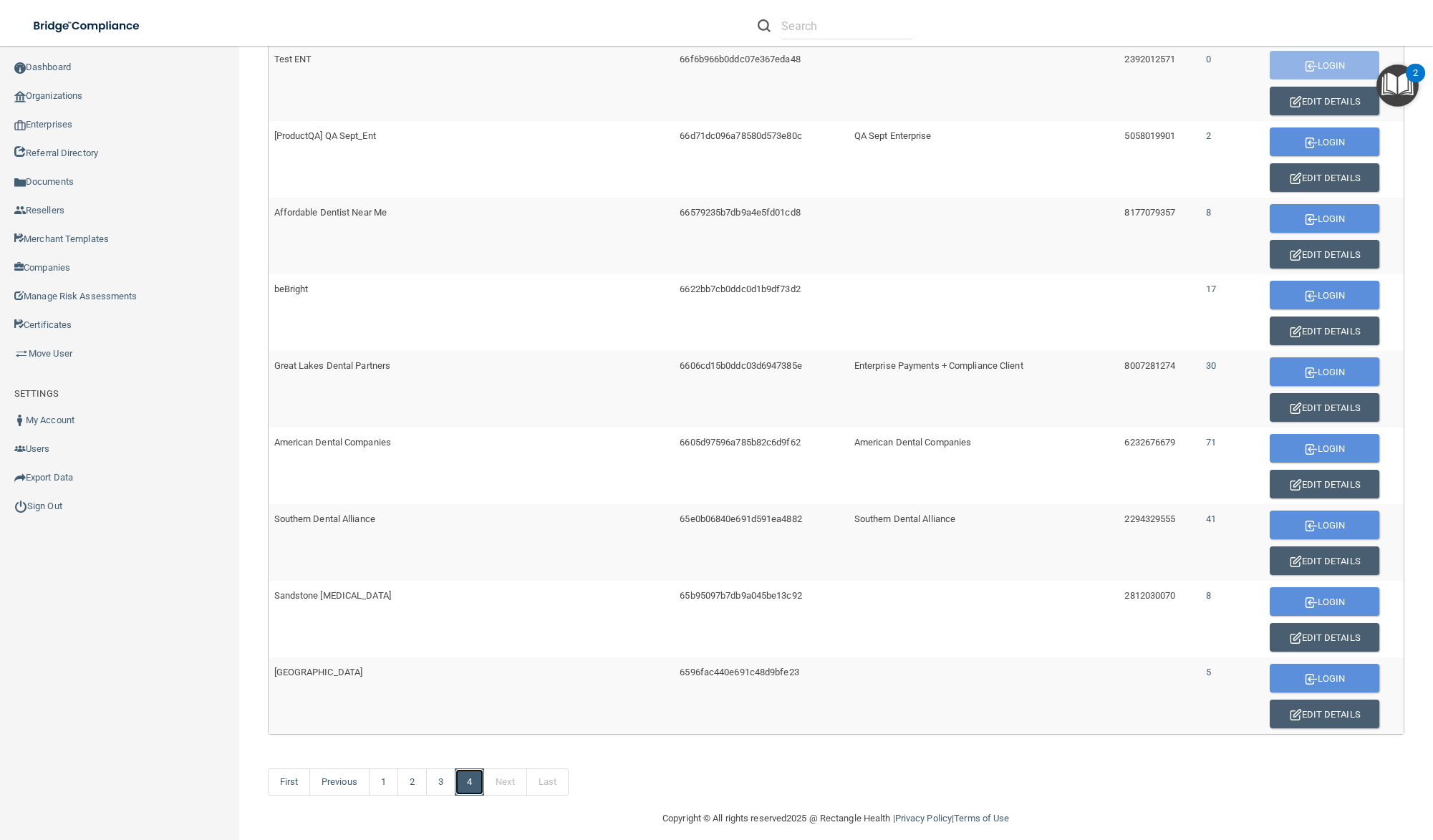
scroll to position [629, 0]
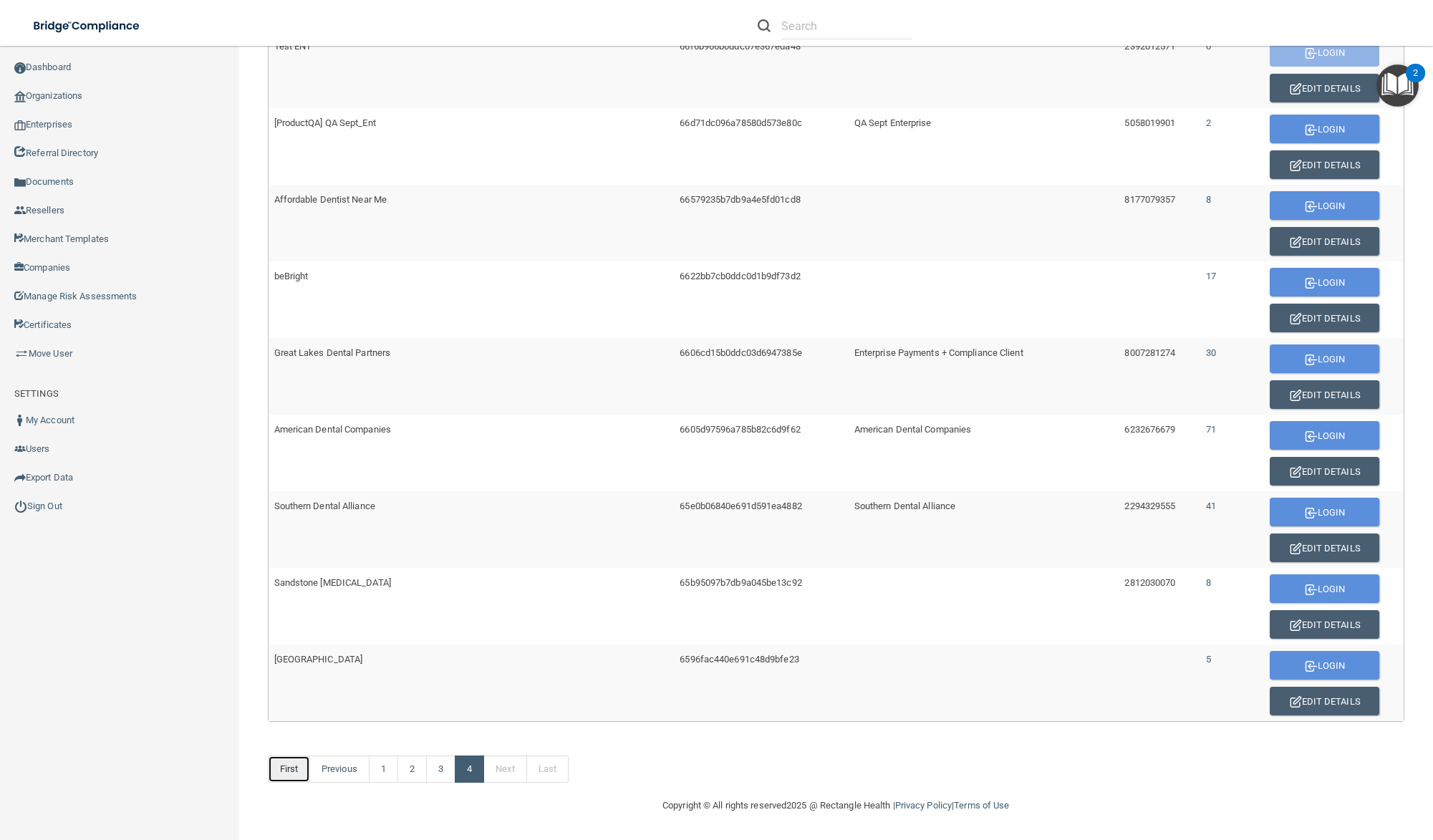
click at [294, 768] on link "First" at bounding box center [289, 769] width 43 height 27
click at [554, 764] on link "Last" at bounding box center [547, 769] width 43 height 27
